Goal: Task Accomplishment & Management: Use online tool/utility

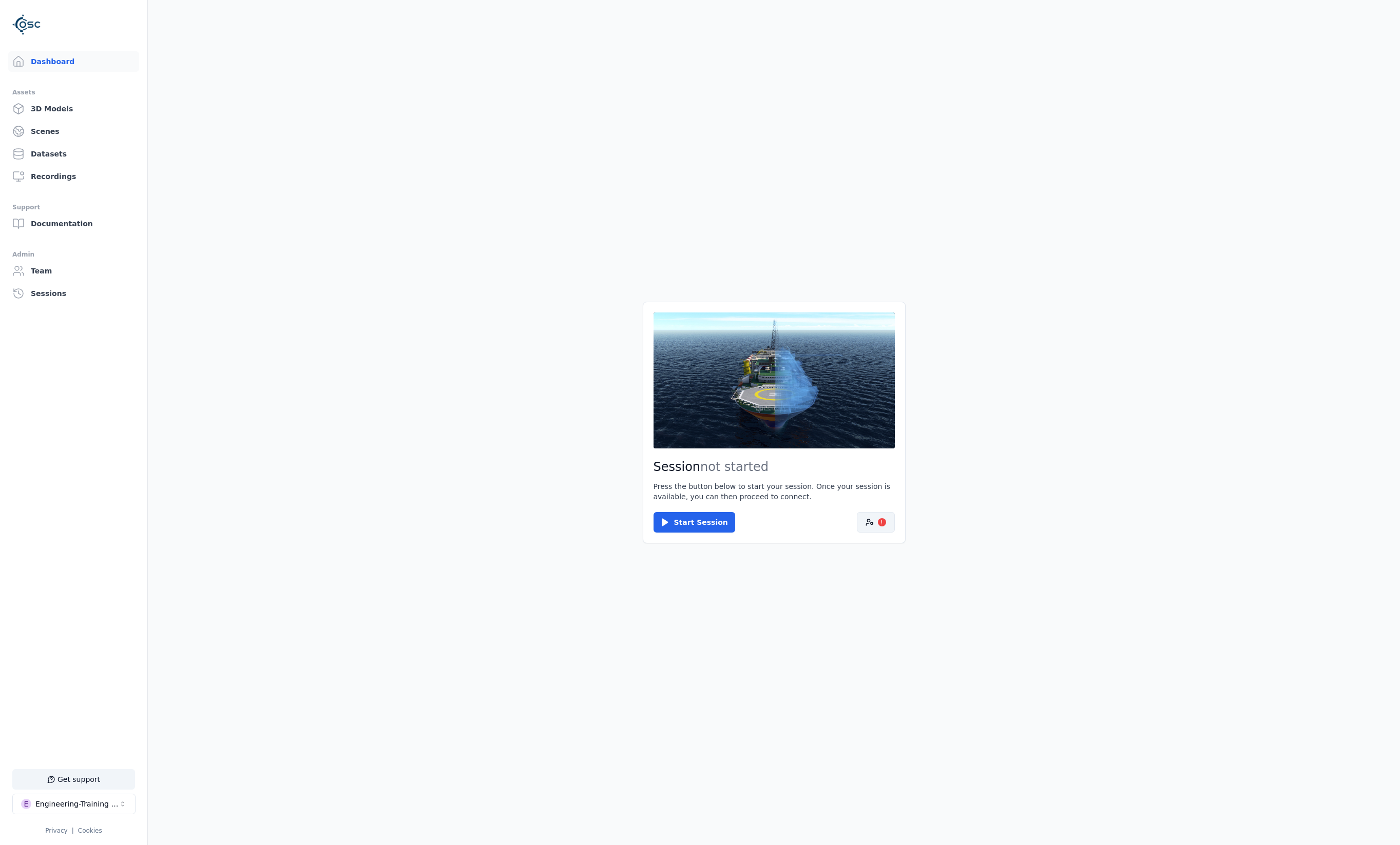
click at [891, 528] on button "!" at bounding box center [875, 523] width 38 height 21
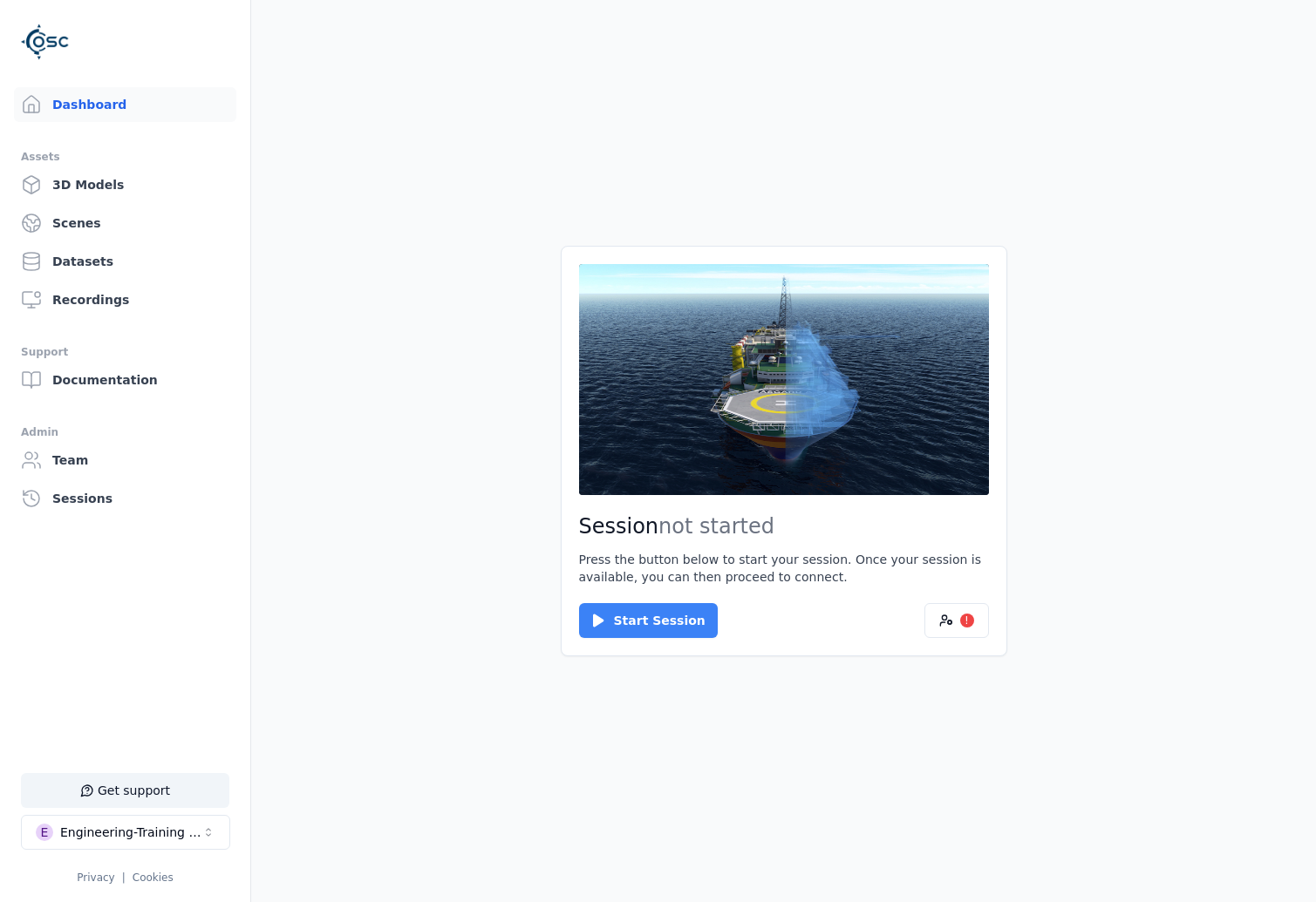
click at [662, 630] on button "Start Session" at bounding box center [648, 621] width 139 height 35
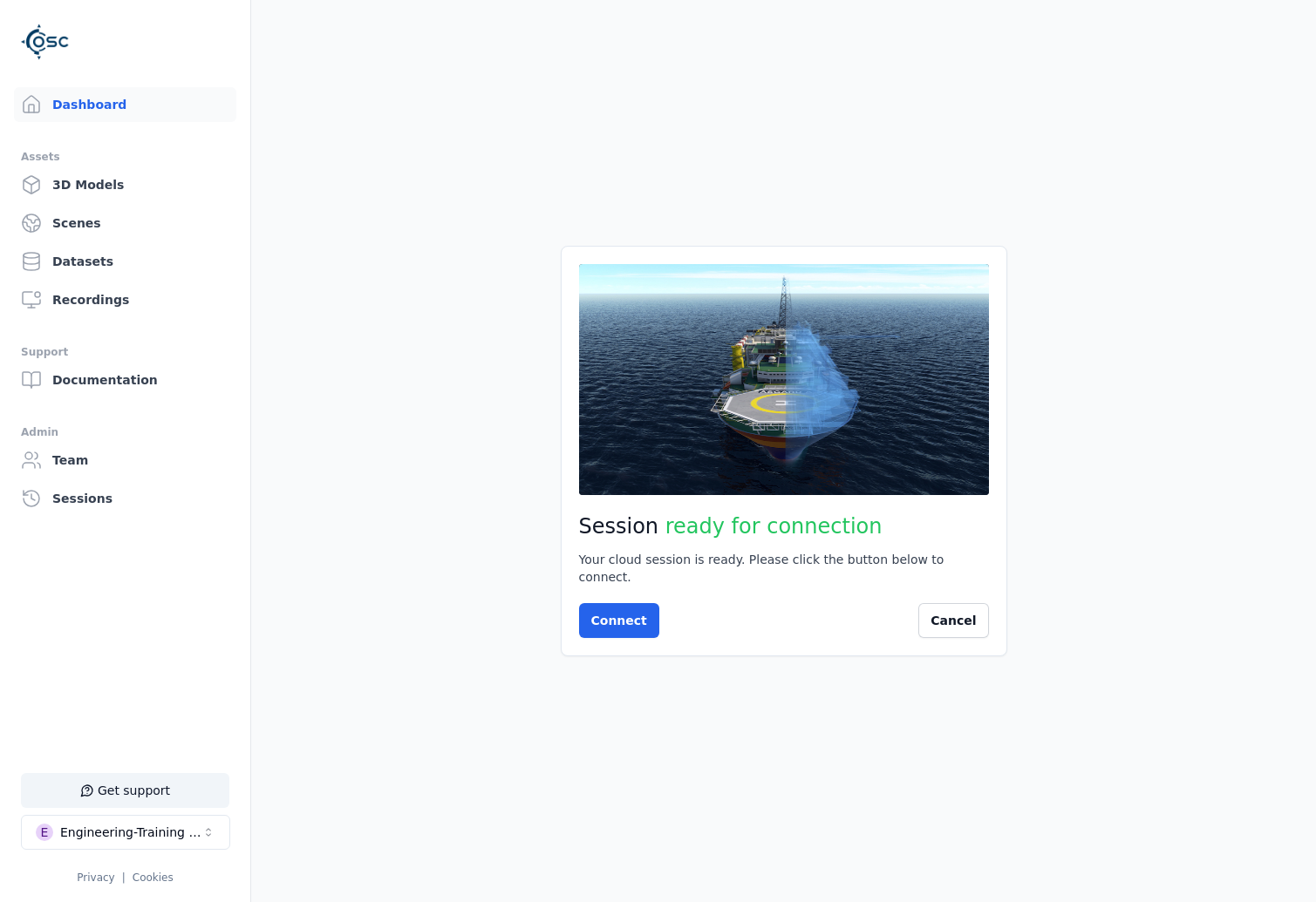
click at [776, 506] on div "Session ready for connection Your cloud session is ready. Please click the butt…" at bounding box center [784, 450] width 446 height 410
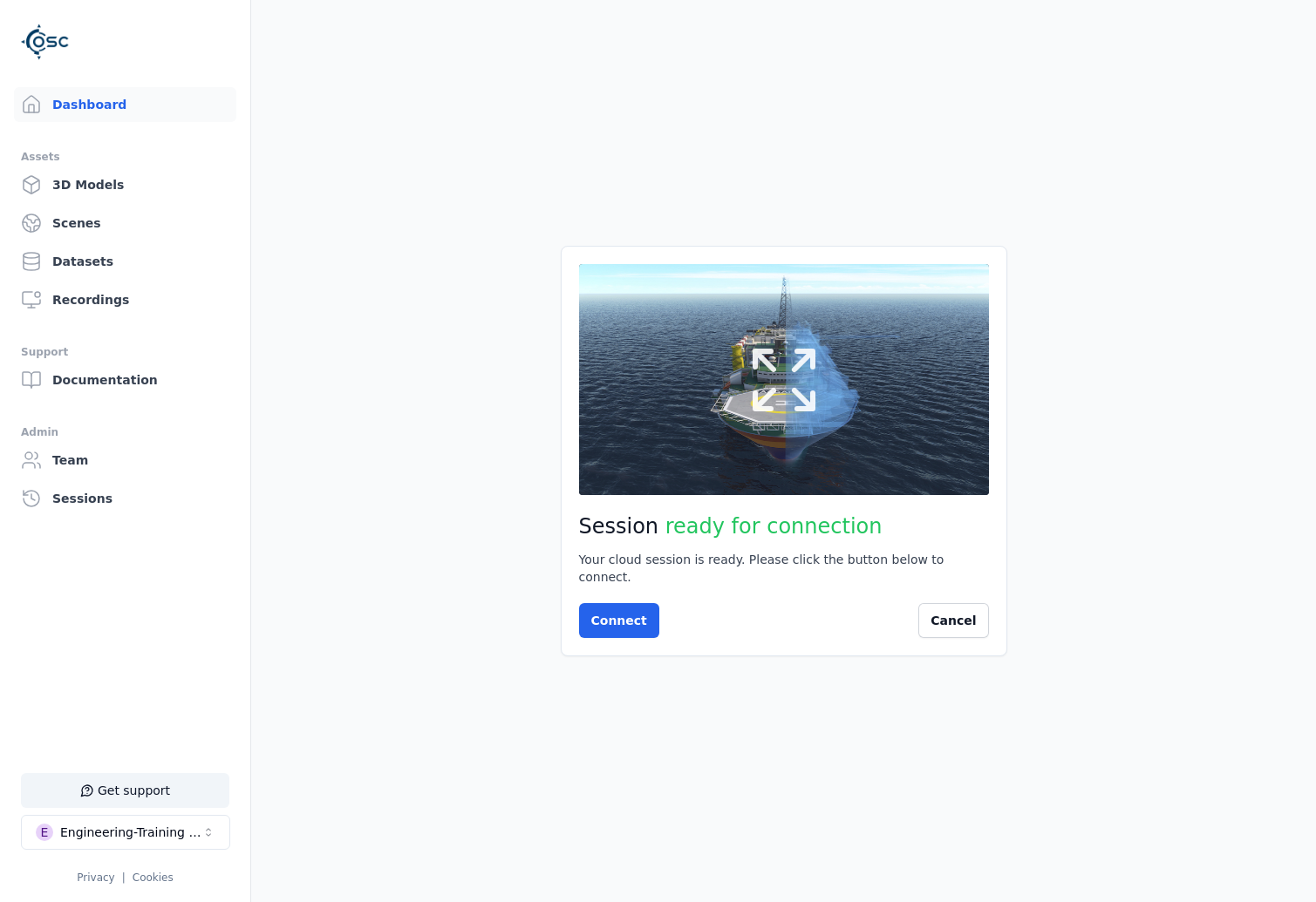
click at [777, 495] on button at bounding box center [784, 379] width 410 height 231
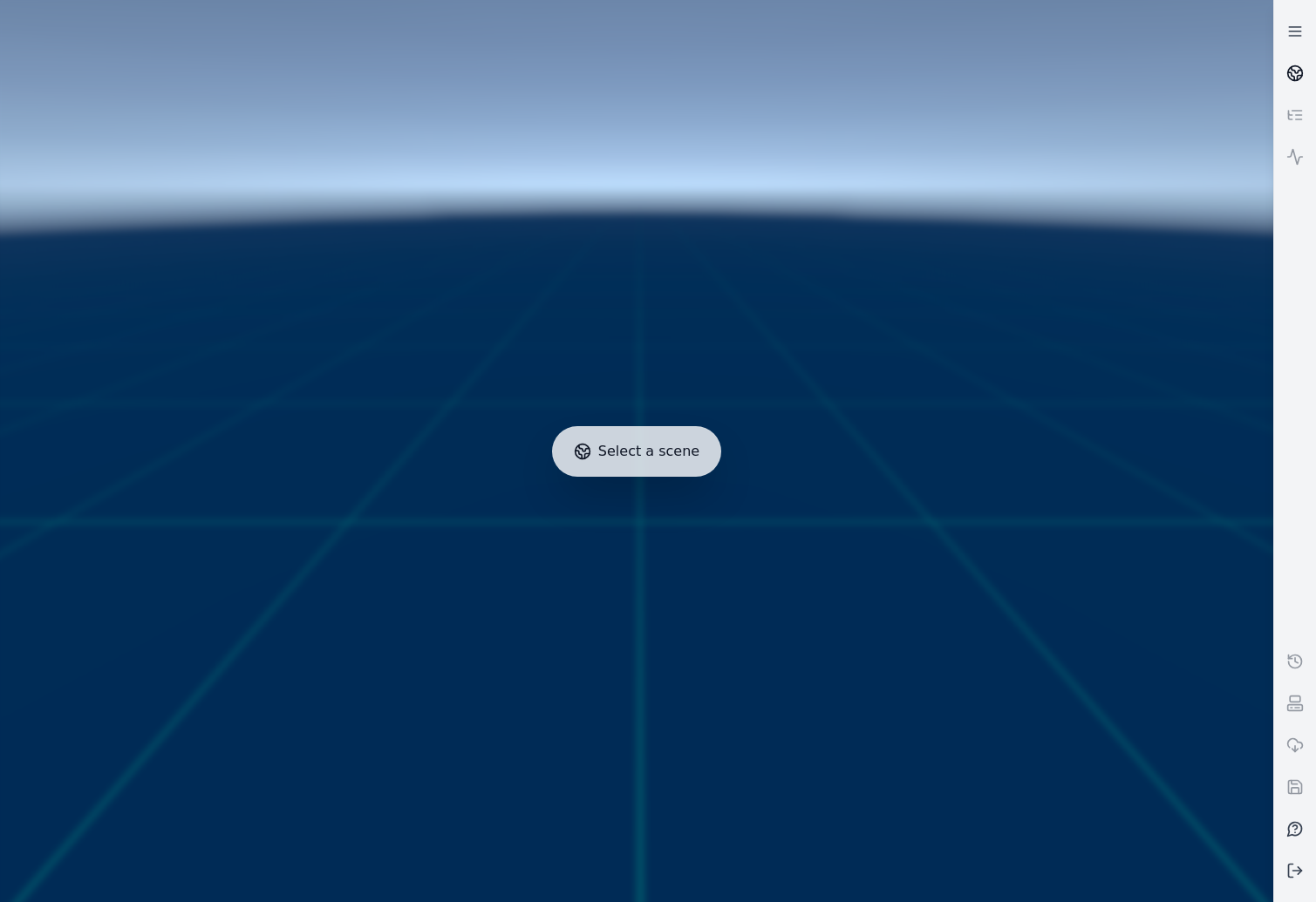
click at [1297, 73] on icon at bounding box center [1295, 73] width 18 height 18
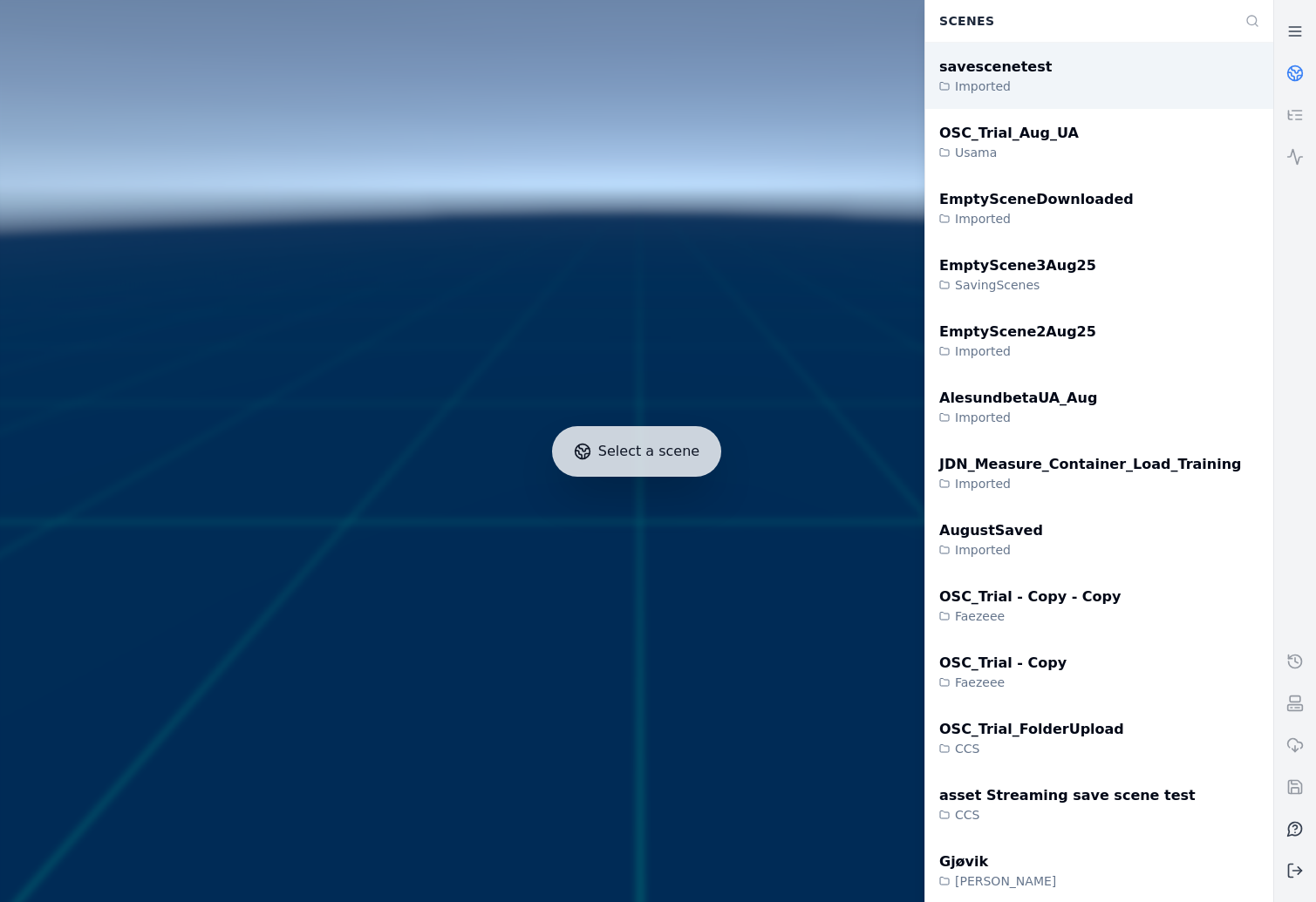
click at [1149, 85] on div "savescenetest Imported" at bounding box center [1099, 75] width 348 height 66
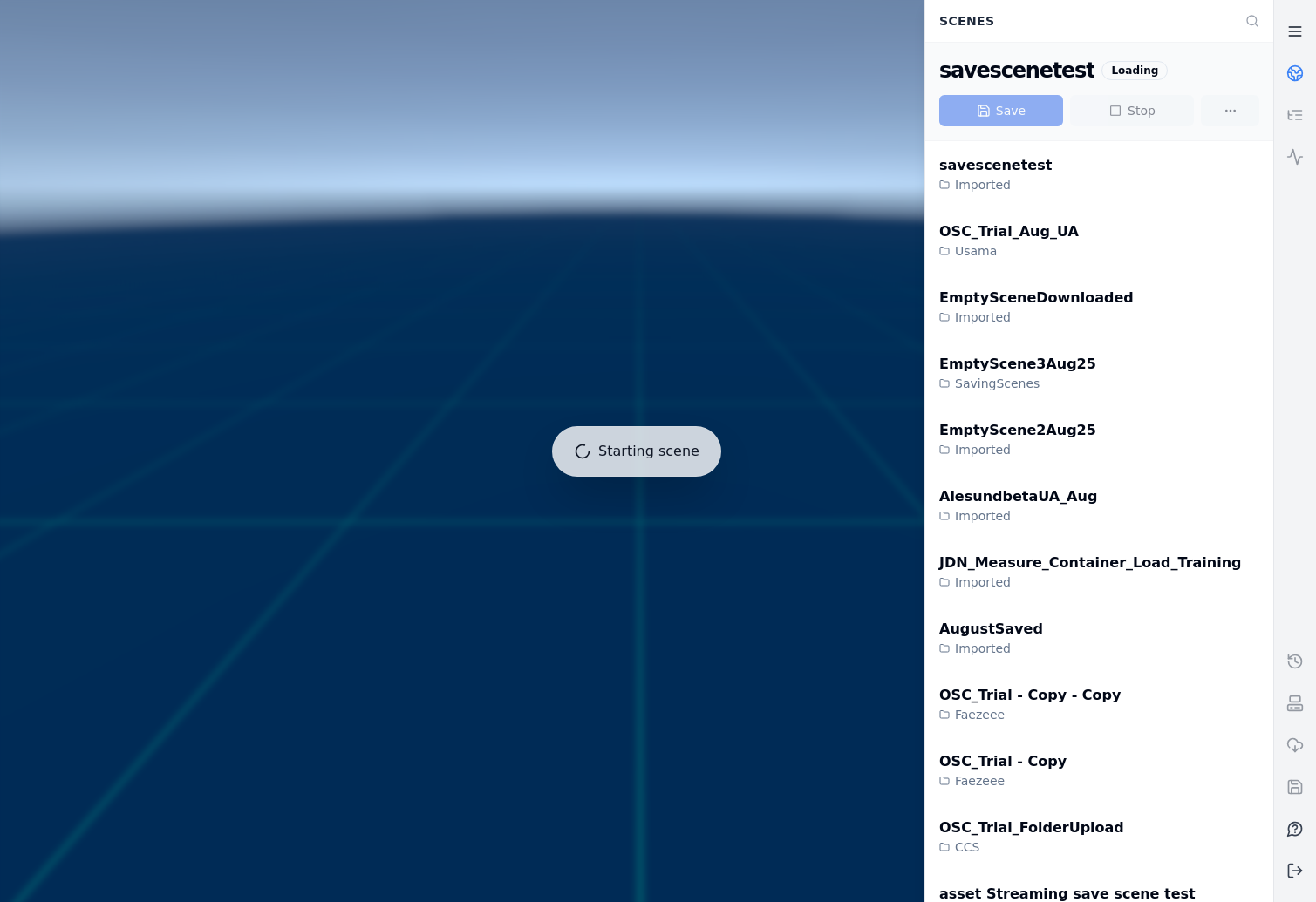
click at [1285, 31] on link at bounding box center [1295, 31] width 42 height 42
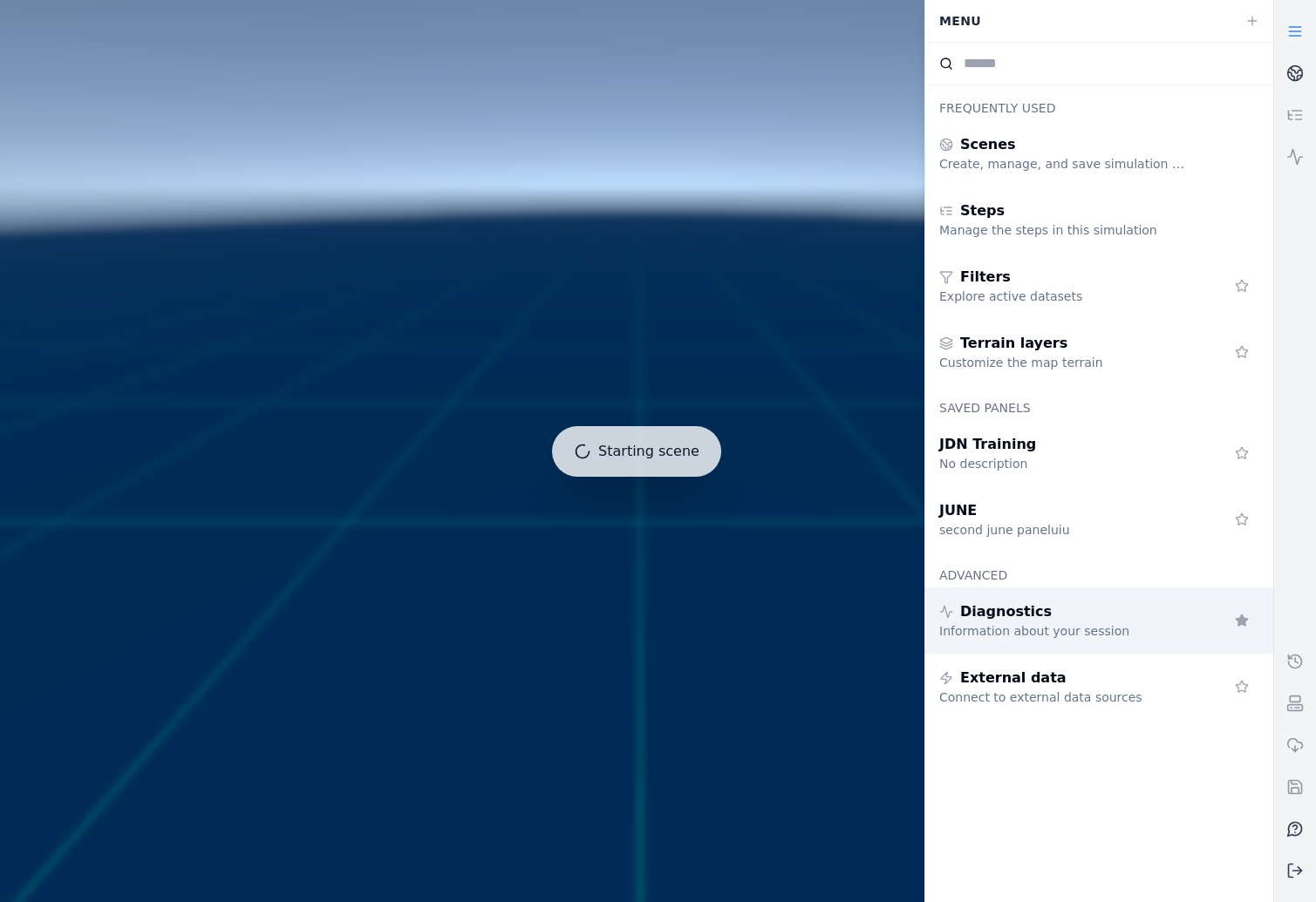
click at [1119, 635] on div "Information about your session" at bounding box center [1065, 630] width 251 height 18
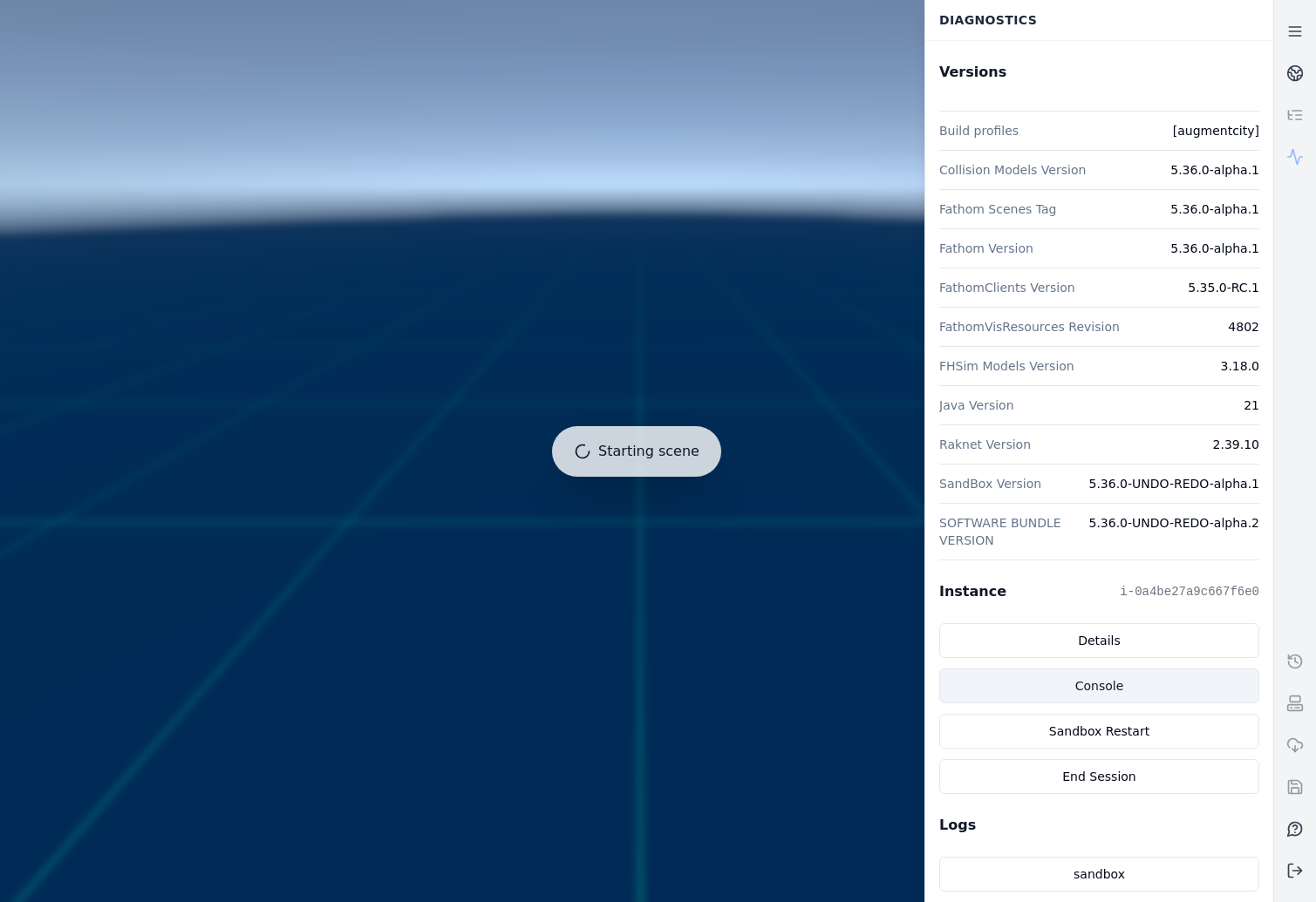
click at [1153, 694] on link "Console" at bounding box center [1099, 686] width 320 height 35
click at [1288, 41] on link at bounding box center [1295, 31] width 42 height 42
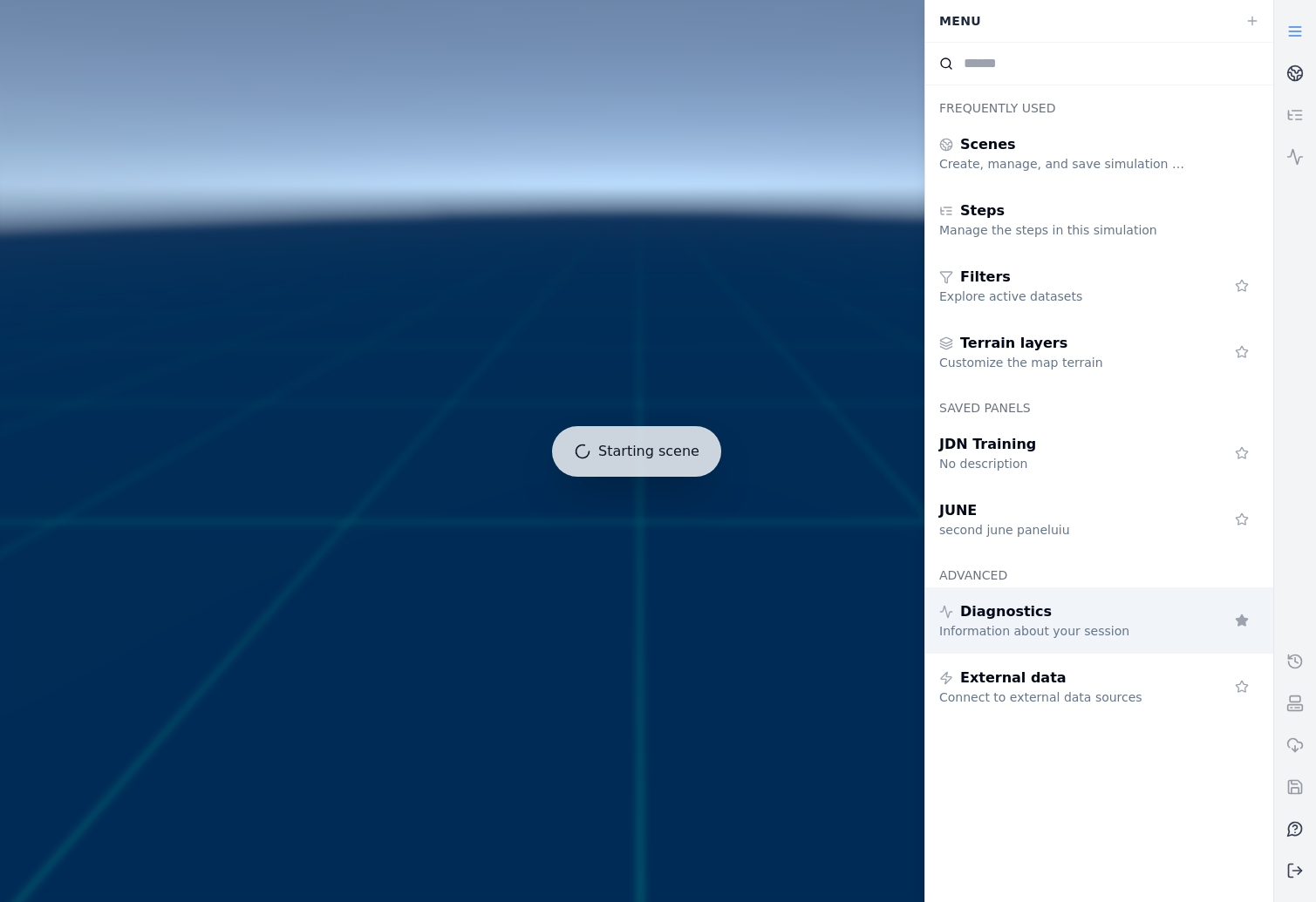
click at [1107, 634] on div "Information about your session" at bounding box center [1065, 630] width 251 height 18
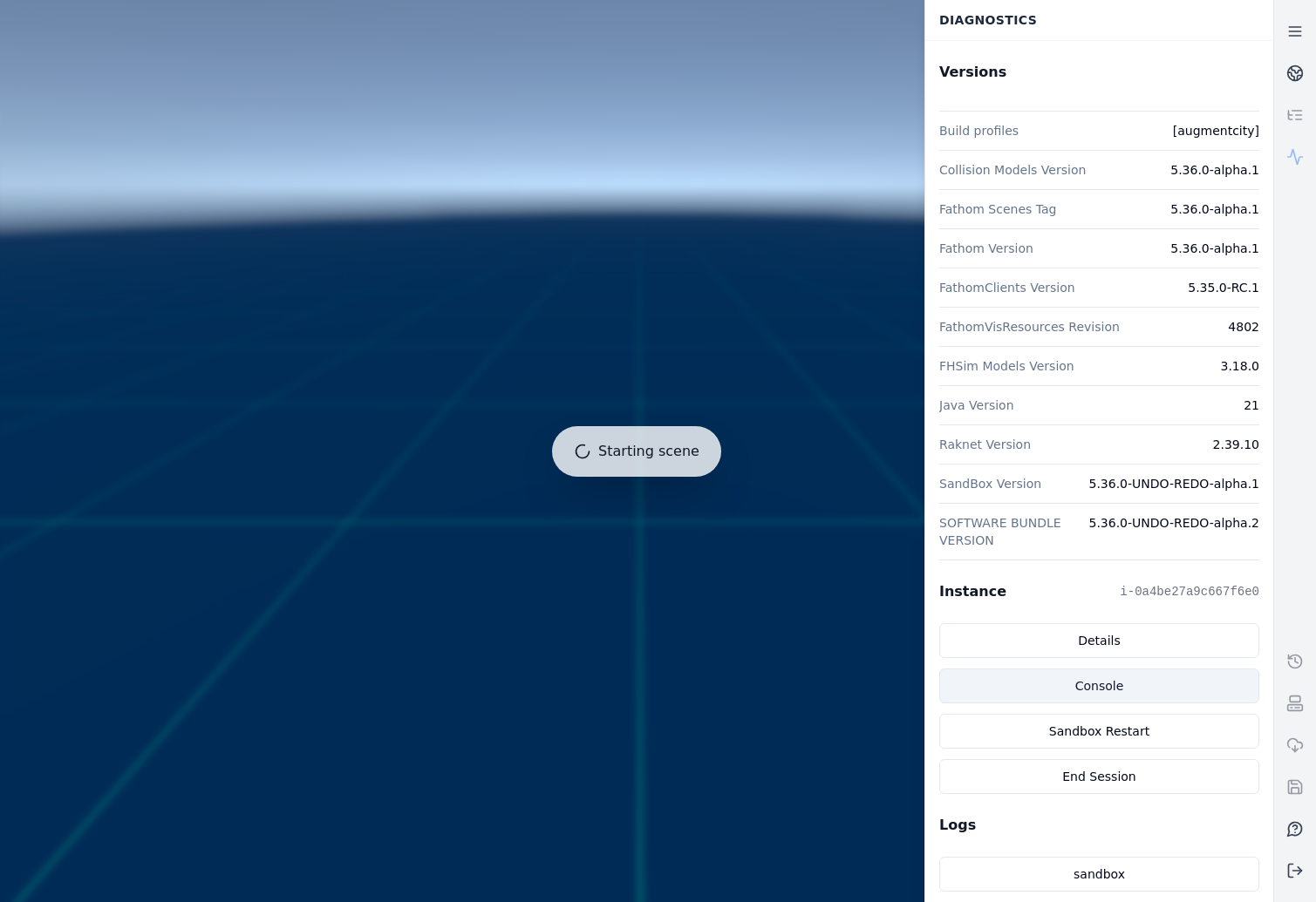
click at [1103, 685] on link "Console" at bounding box center [1099, 686] width 320 height 35
click at [1305, 885] on button at bounding box center [1295, 870] width 42 height 42
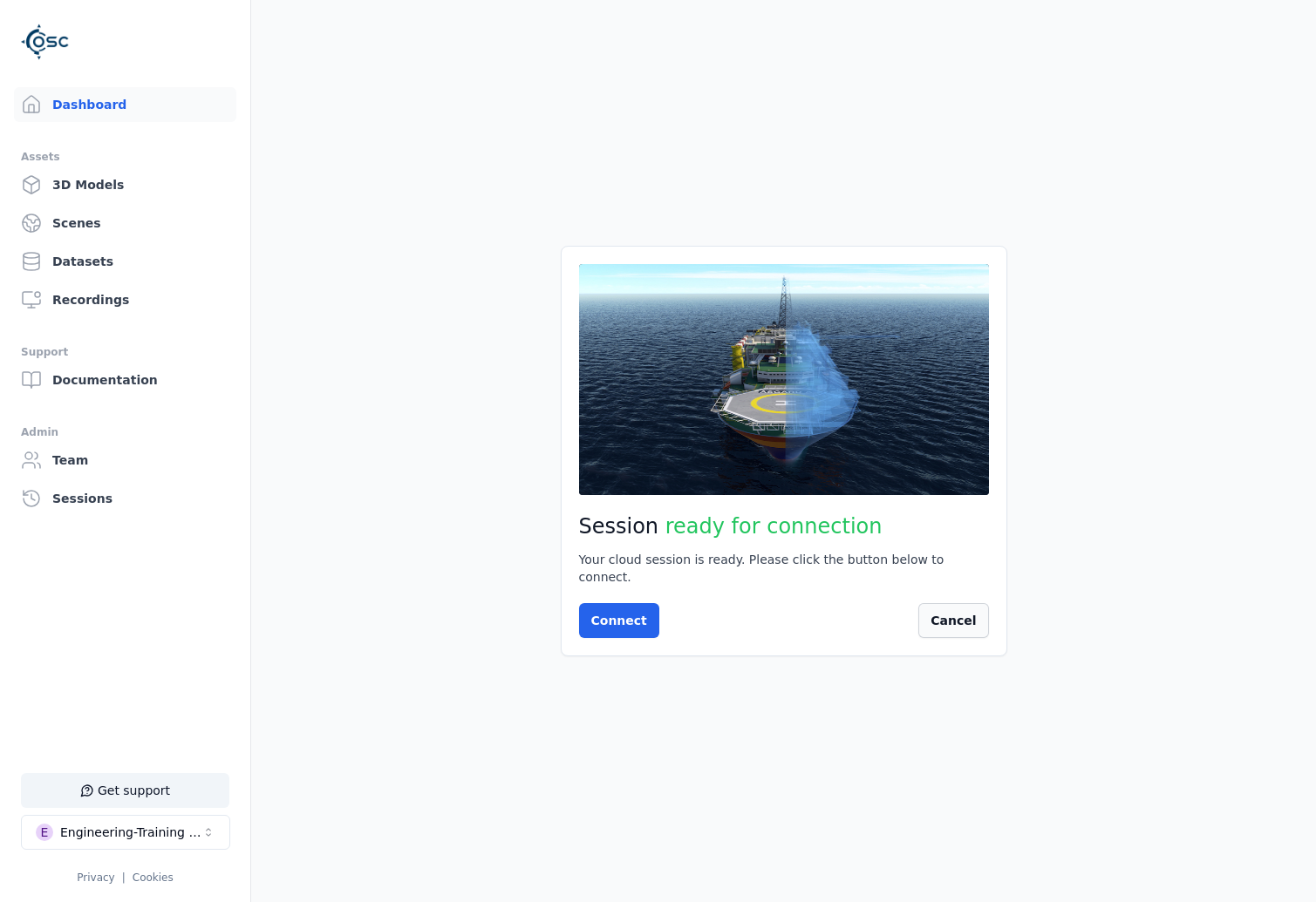
click at [979, 613] on button "Cancel" at bounding box center [952, 621] width 70 height 35
click at [977, 612] on button "!" at bounding box center [956, 621] width 64 height 35
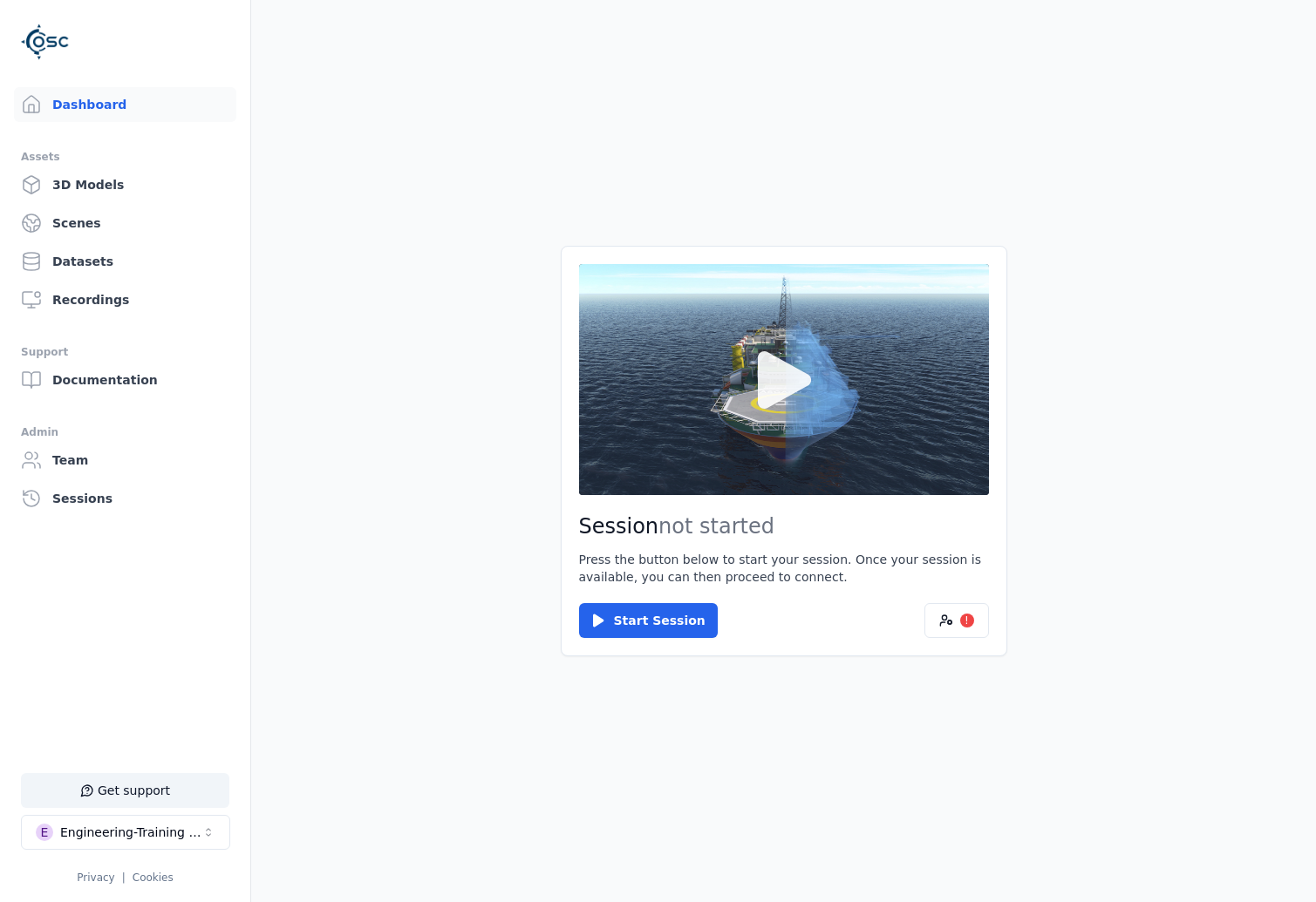
click at [790, 471] on button at bounding box center [784, 379] width 410 height 231
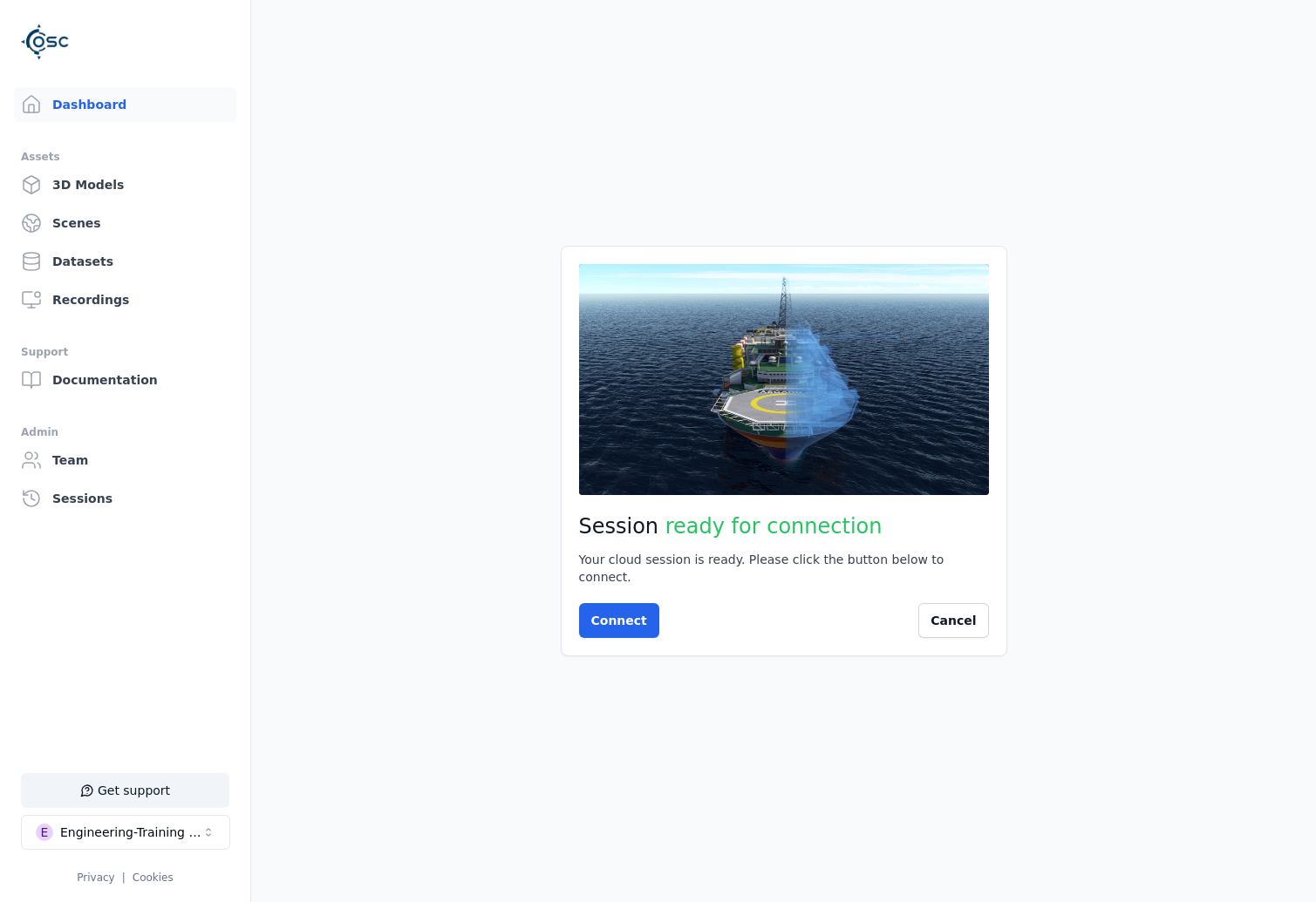
click at [790, 471] on button at bounding box center [784, 379] width 410 height 231
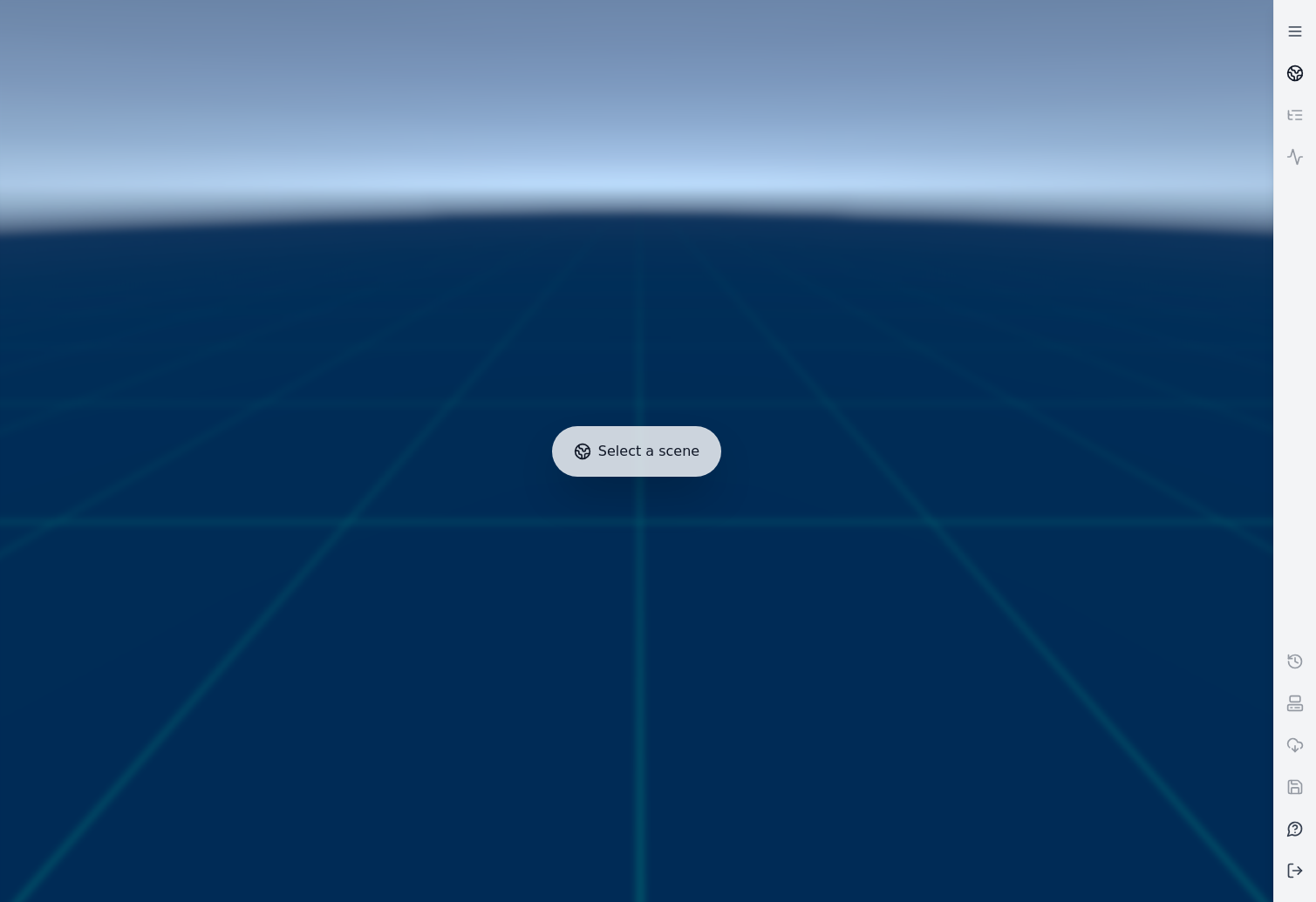
click at [1291, 78] on circle at bounding box center [1296, 73] width 15 height 15
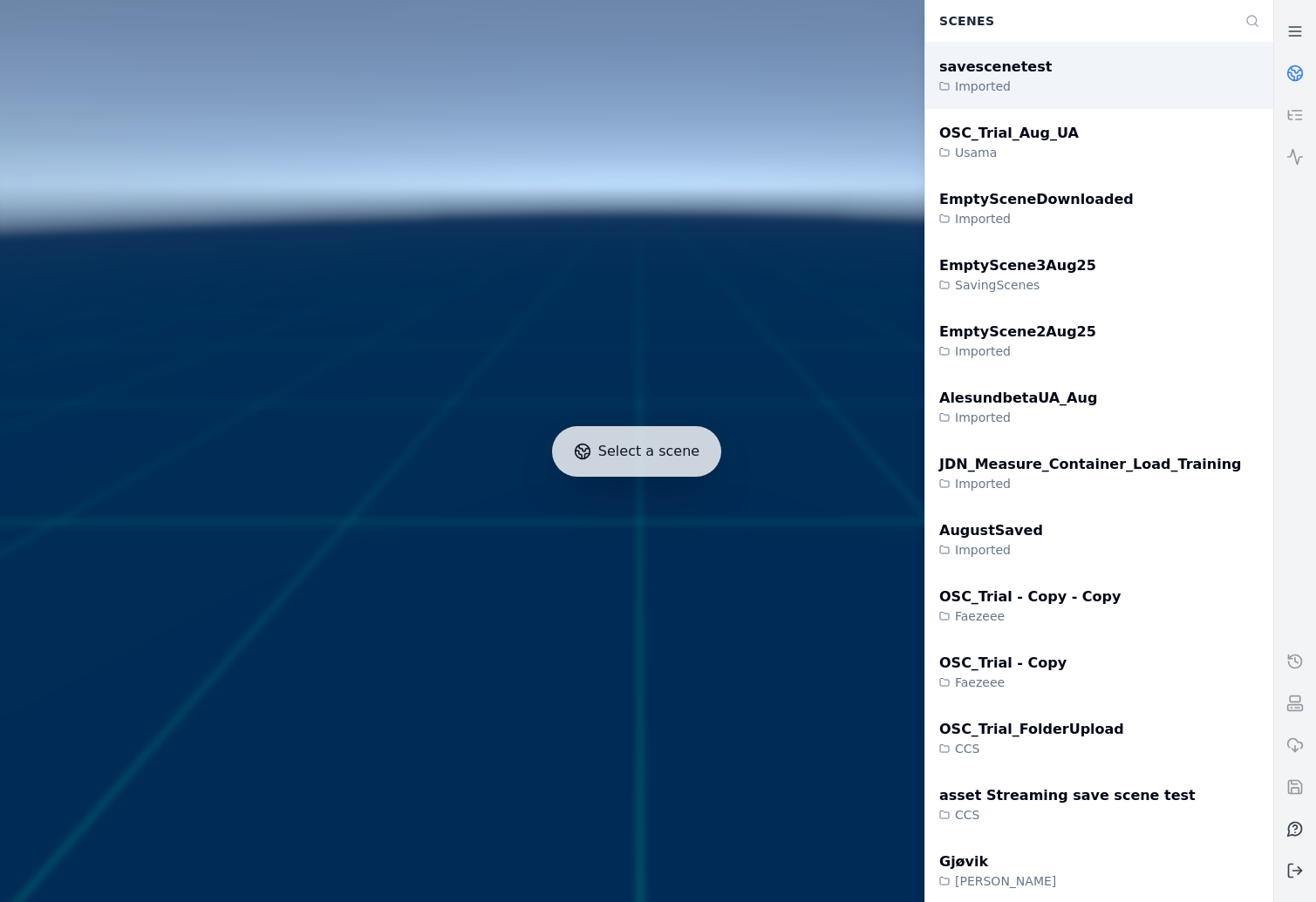
click at [1186, 90] on div "savescenetest Imported" at bounding box center [1099, 75] width 348 height 66
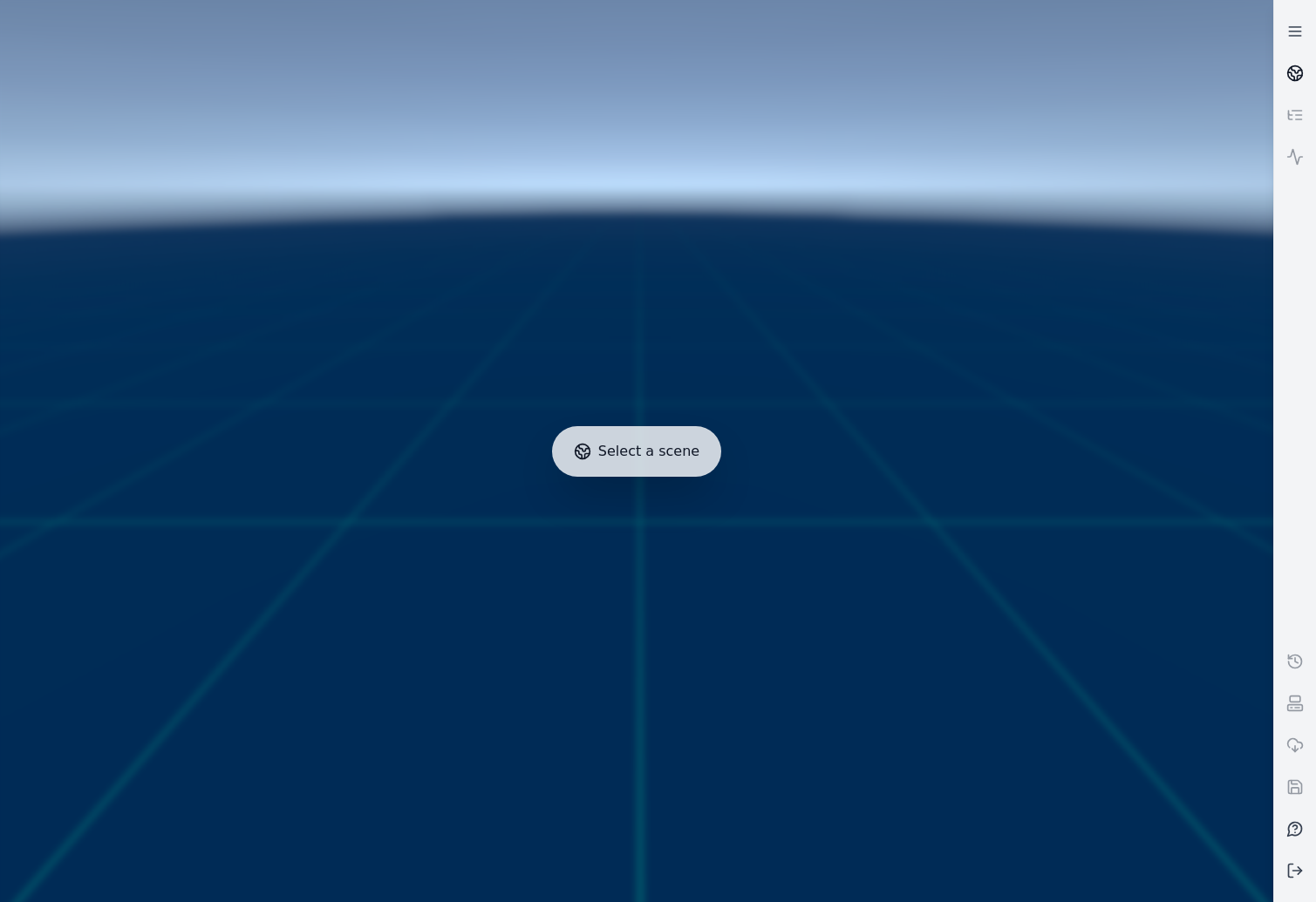
click at [1291, 63] on link at bounding box center [1295, 73] width 42 height 42
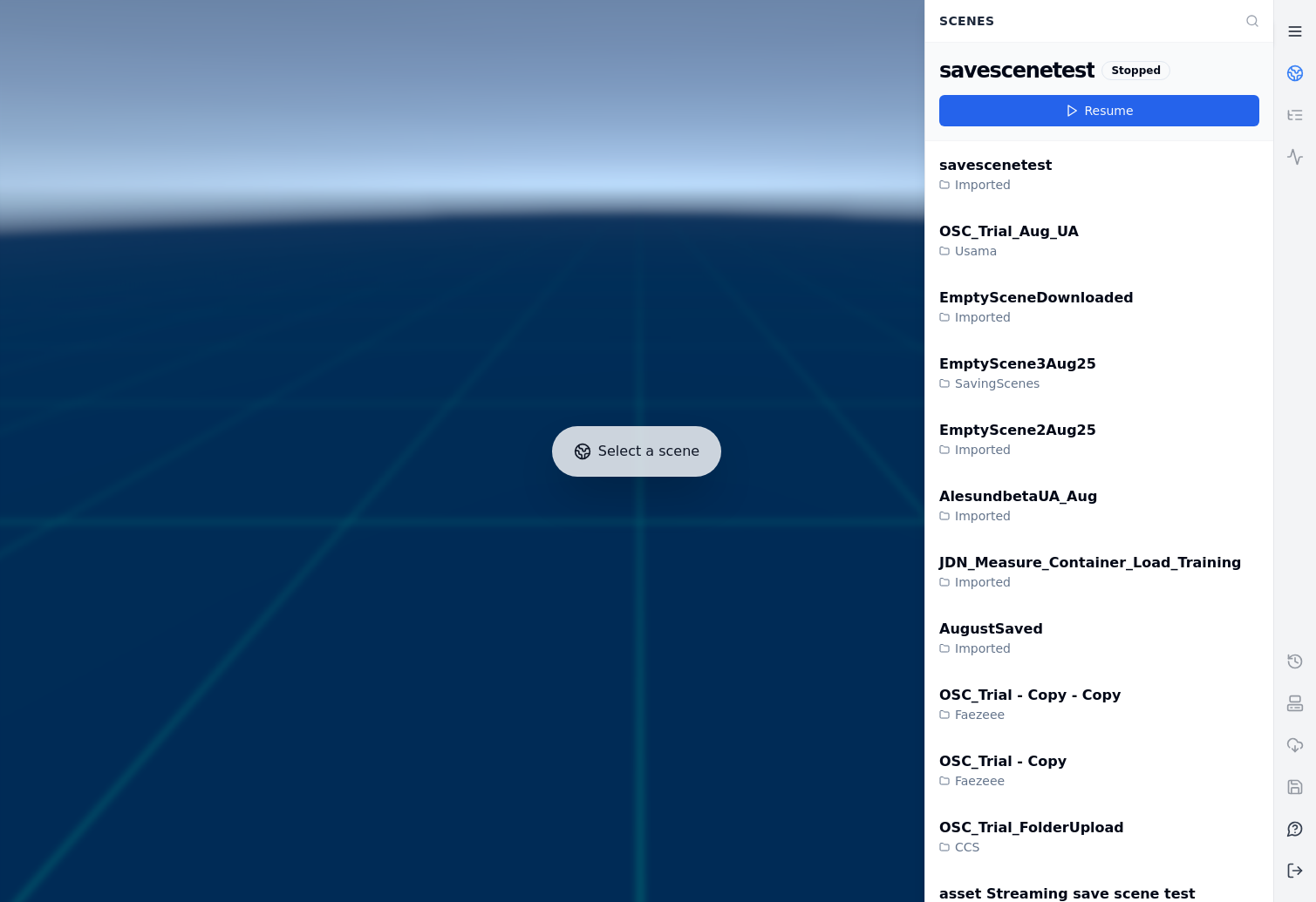
click at [1286, 49] on link at bounding box center [1295, 31] width 42 height 42
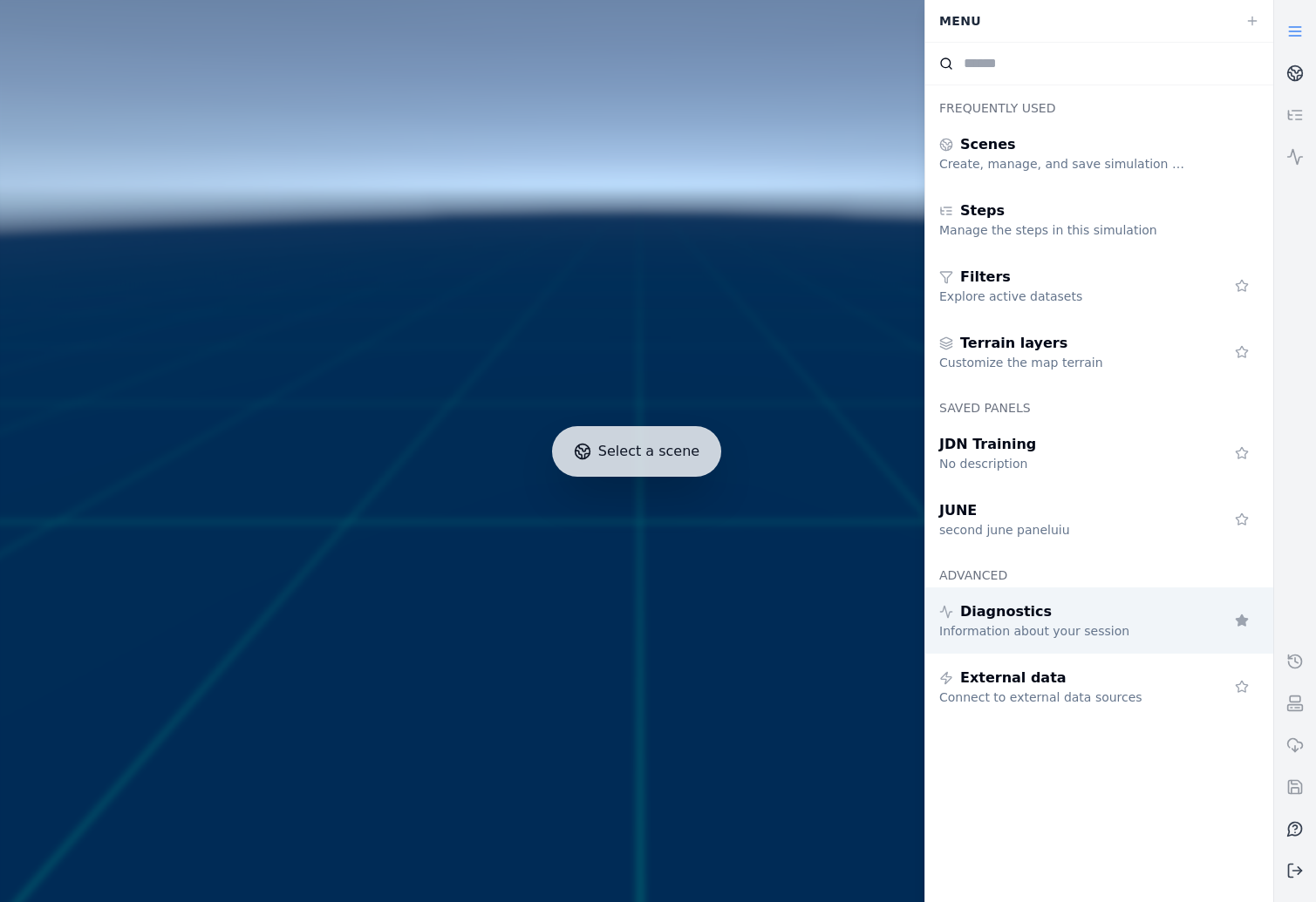
click at [1057, 647] on div "Diagnostics Information about your session" at bounding box center [1099, 620] width 348 height 66
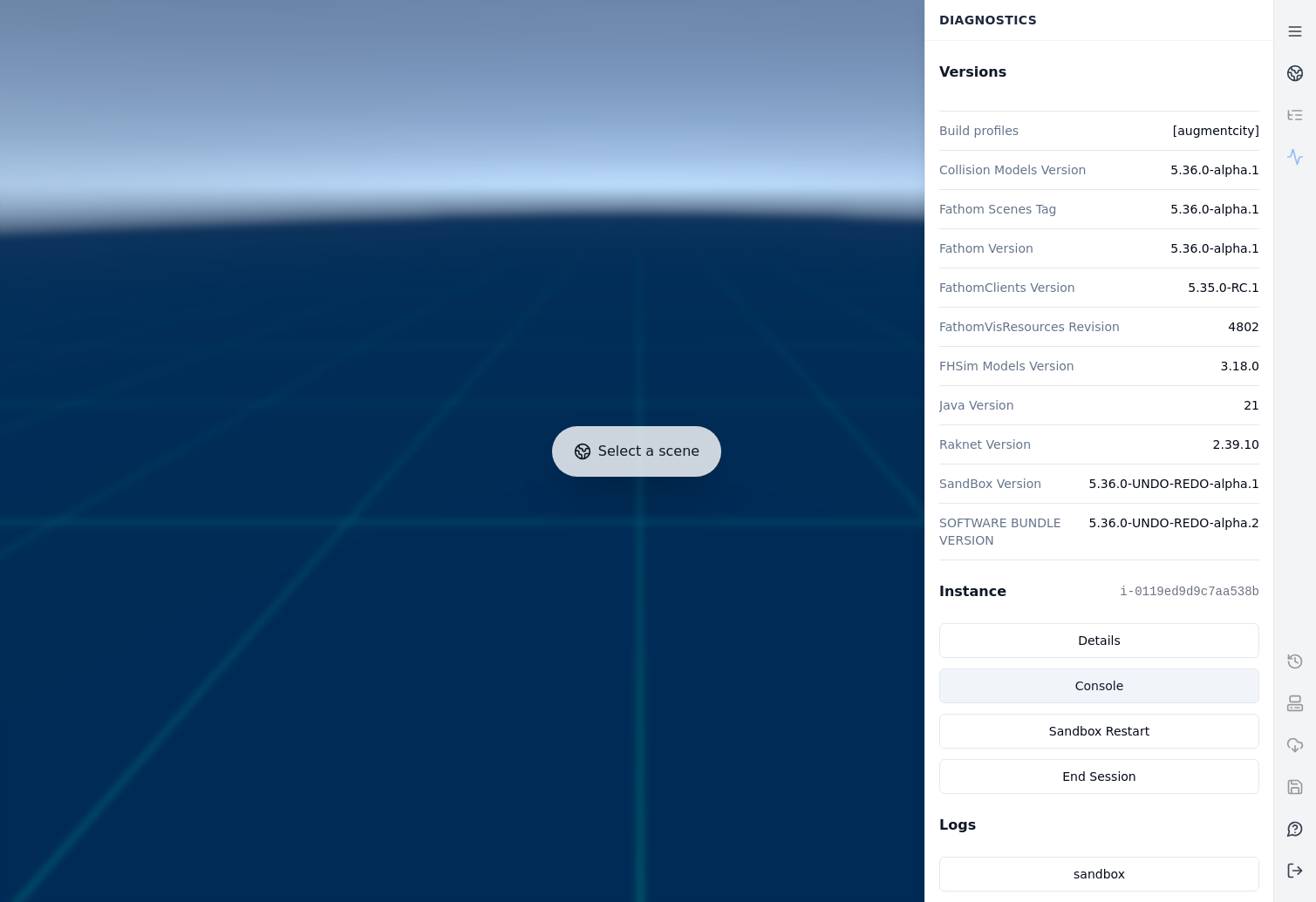
click at [1137, 675] on link "Console" at bounding box center [1099, 686] width 320 height 35
click at [1296, 38] on icon at bounding box center [1295, 31] width 18 height 18
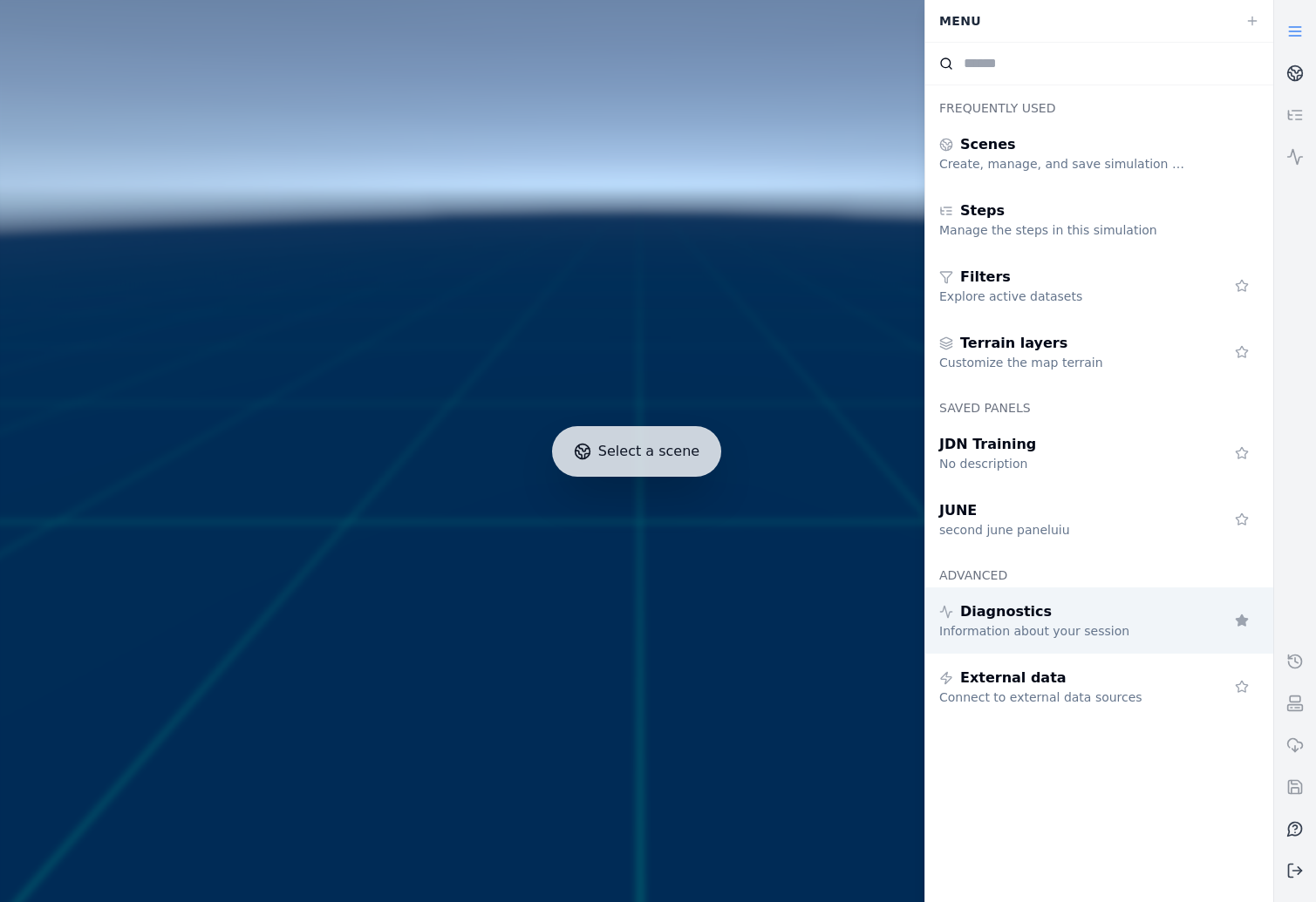
click at [1152, 612] on div "Diagnostics" at bounding box center [1065, 612] width 251 height 21
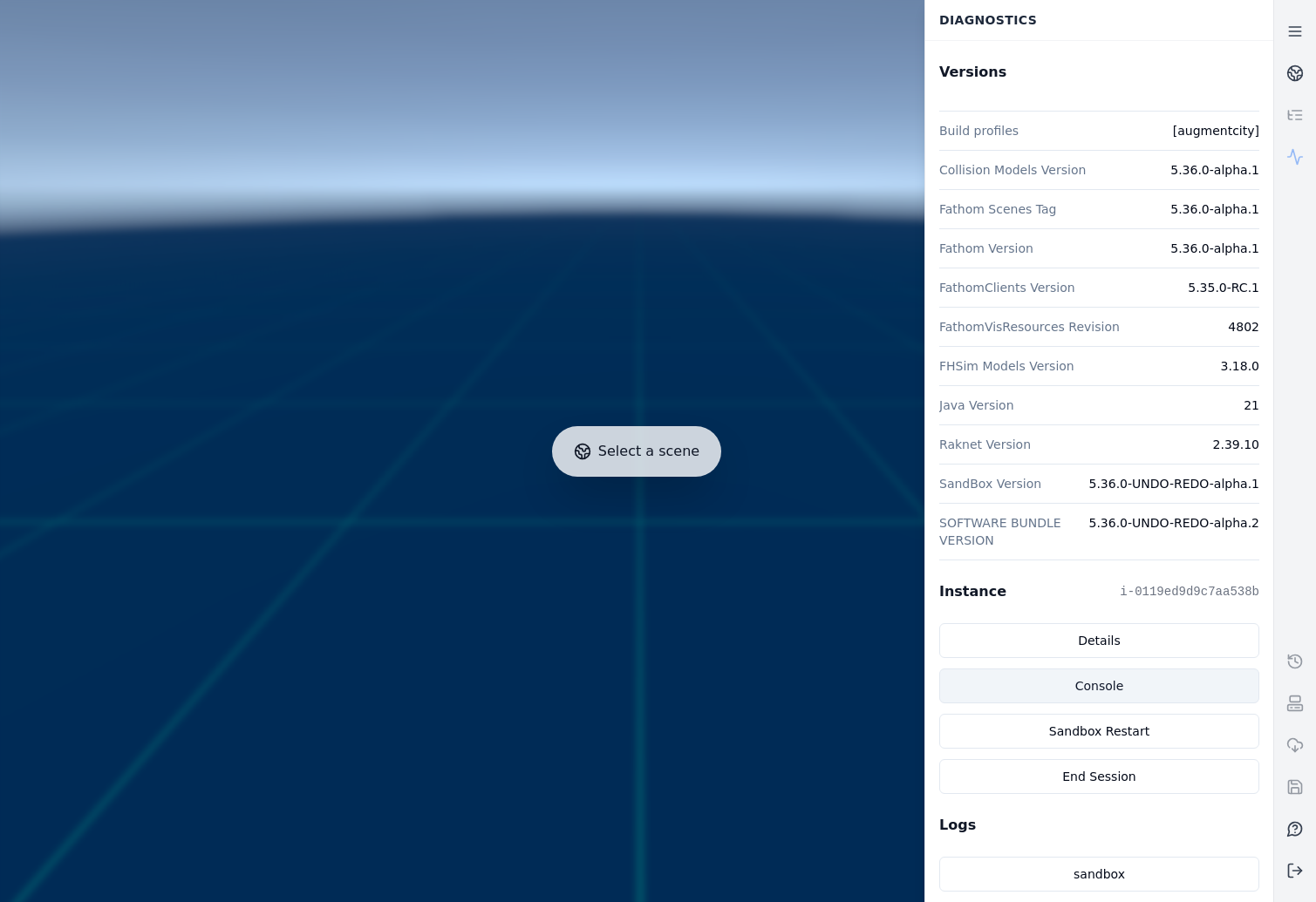
click at [1117, 684] on link "Console" at bounding box center [1099, 686] width 320 height 35
click at [1193, 673] on link "Console" at bounding box center [1099, 686] width 320 height 35
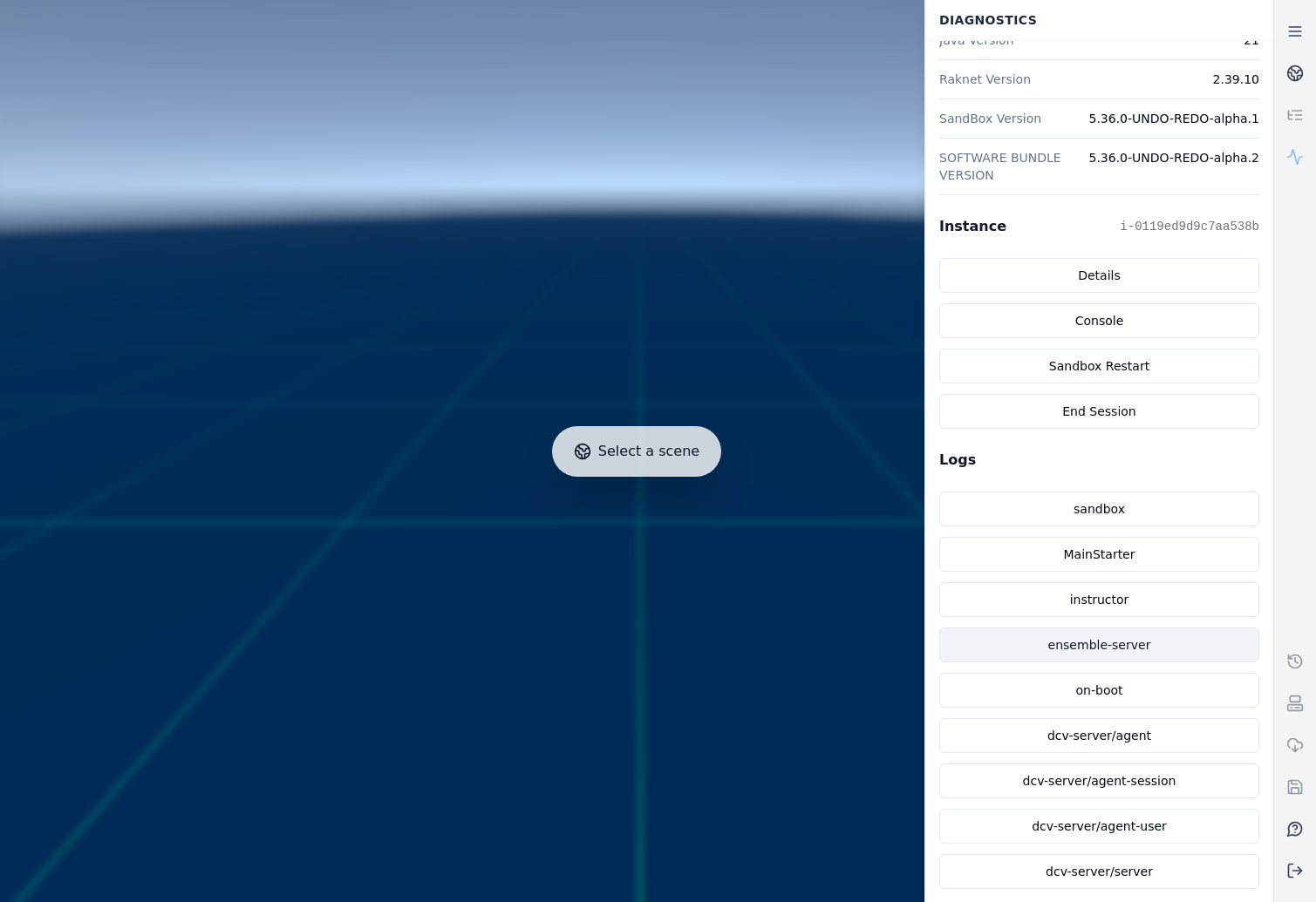
scroll to position [365, 0]
click at [1152, 647] on link "ensemble-server" at bounding box center [1099, 645] width 320 height 35
